Goal: Information Seeking & Learning: Learn about a topic

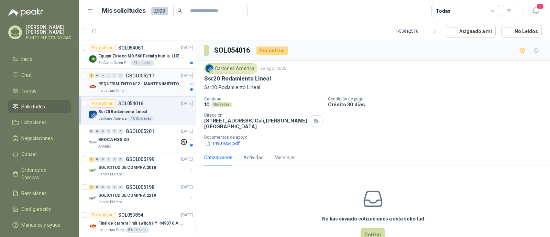
click at [154, 90] on div "Industrias Tomy" at bounding box center [142, 90] width 89 height 5
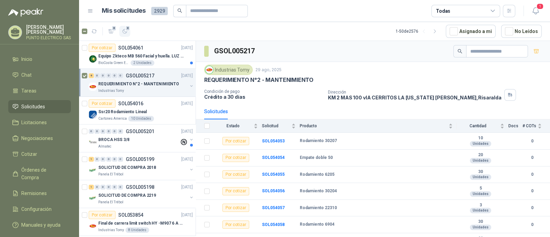
click at [126, 33] on icon "button" at bounding box center [125, 32] width 6 height 6
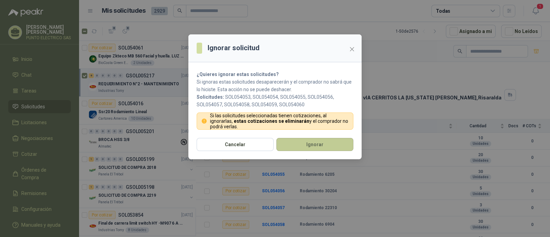
click at [311, 141] on button "Ignorar" at bounding box center [314, 144] width 77 height 13
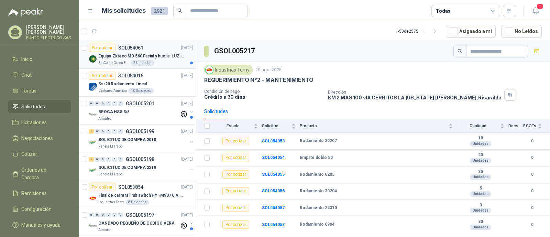
click at [167, 55] on p "Equipo Zkteco MB 560 Facial y huella. LUZ VISIBLE" at bounding box center [141, 56] width 86 height 7
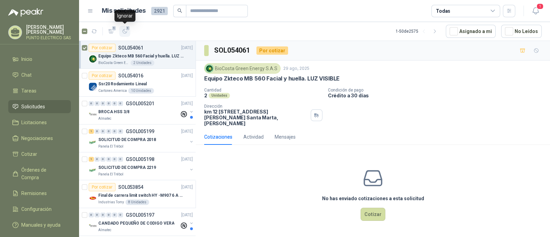
click at [124, 33] on icon "button" at bounding box center [125, 31] width 4 height 4
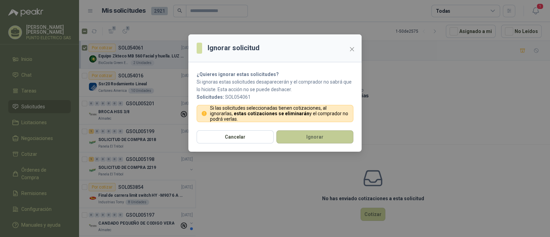
click at [332, 135] on button "Ignorar" at bounding box center [314, 136] width 77 height 13
